Goal: Task Accomplishment & Management: Manage account settings

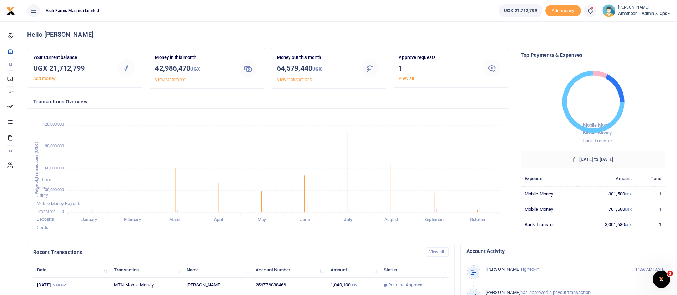
scroll to position [131, 0]
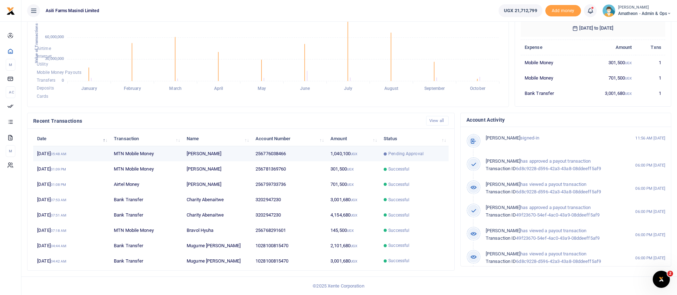
click at [323, 152] on td "256776038466" at bounding box center [289, 153] width 75 height 15
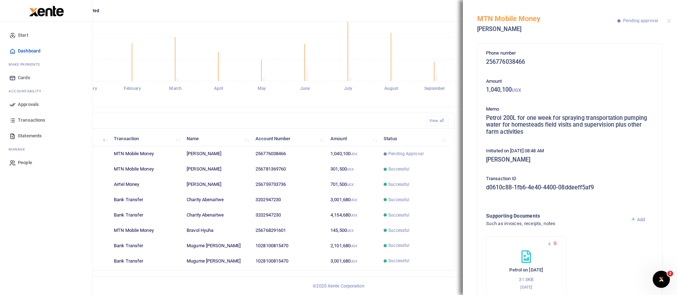
click at [17, 102] on link "Approvals" at bounding box center [46, 105] width 81 height 16
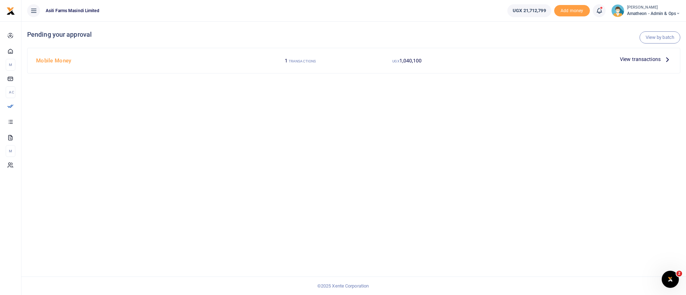
click at [645, 60] on span "View transactions" at bounding box center [640, 59] width 41 height 8
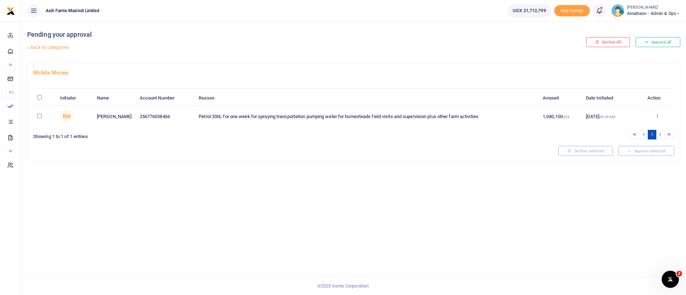
click at [39, 99] on input "\a \a : activate to sort column descending" at bounding box center [39, 97] width 5 height 5
checkbox input "true"
click at [651, 152] on button "Approve selected (1)" at bounding box center [643, 151] width 61 height 10
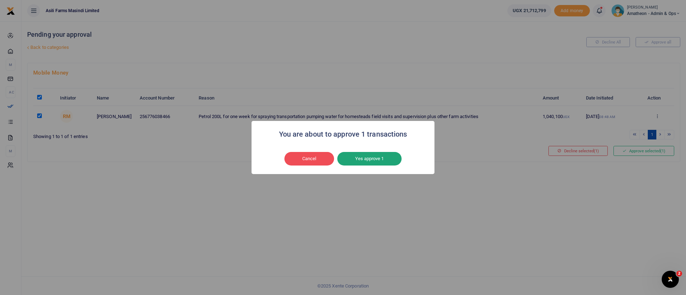
click at [397, 160] on button "Yes approve 1" at bounding box center [369, 159] width 64 height 14
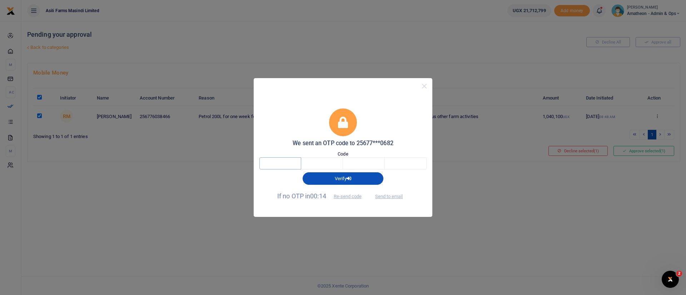
click at [282, 164] on input "text" at bounding box center [280, 163] width 42 height 12
type input "6"
type input "5"
type input "2"
type input "5"
